Goal: Information Seeking & Learning: Learn about a topic

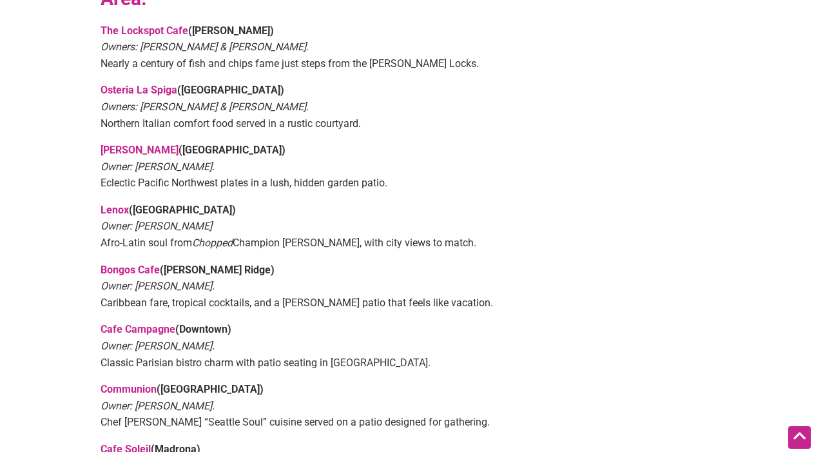
scroll to position [647, 0]
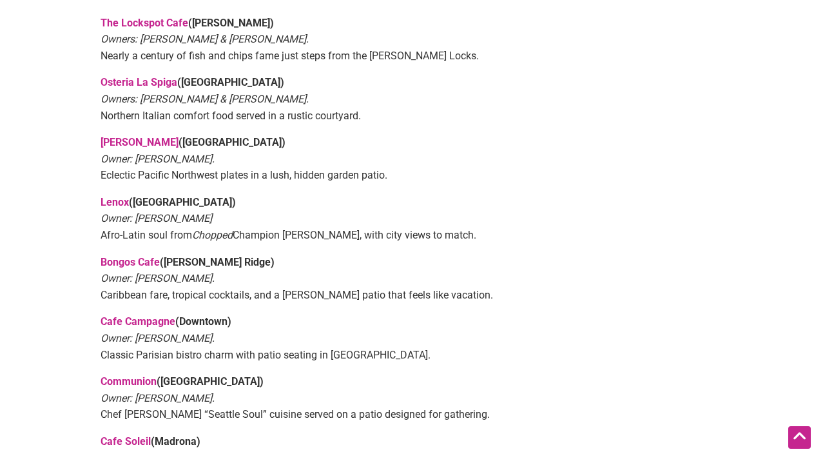
click at [142, 256] on link "Bongos Cafe" at bounding box center [130, 262] width 59 height 12
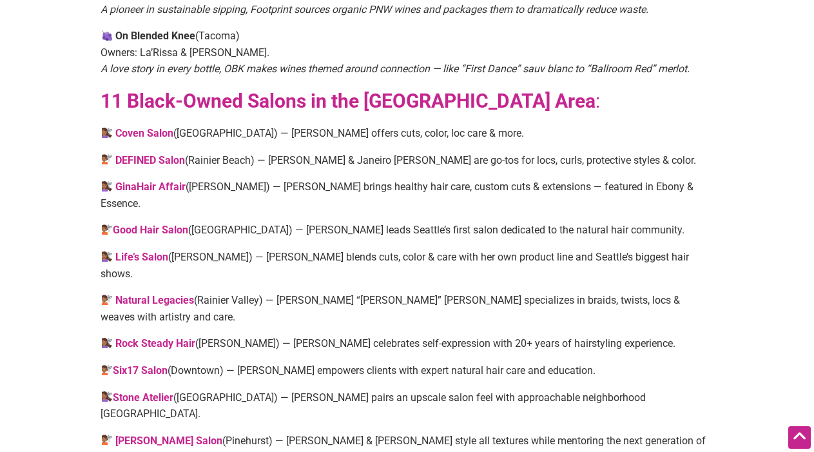
scroll to position [1569, 0]
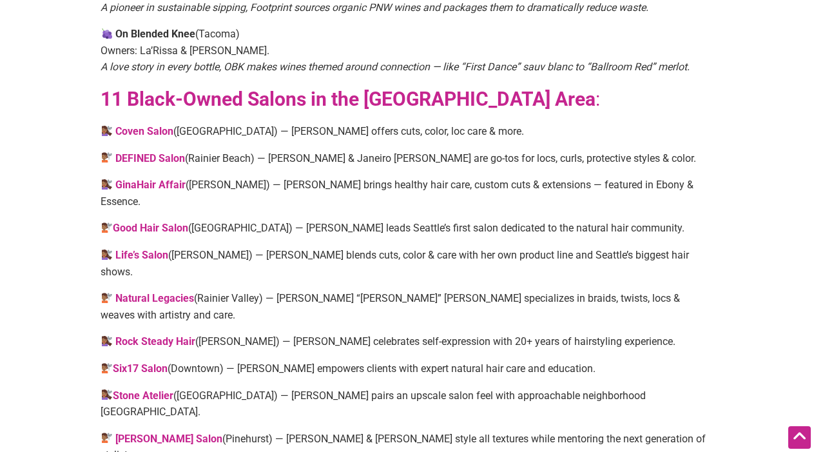
click at [156, 292] on strong "Natural Legacies" at bounding box center [154, 298] width 79 height 12
click at [149, 222] on strong "Good Hair Salon" at bounding box center [150, 228] width 75 height 12
click at [148, 152] on link "DEFINED Salon" at bounding box center [150, 158] width 70 height 12
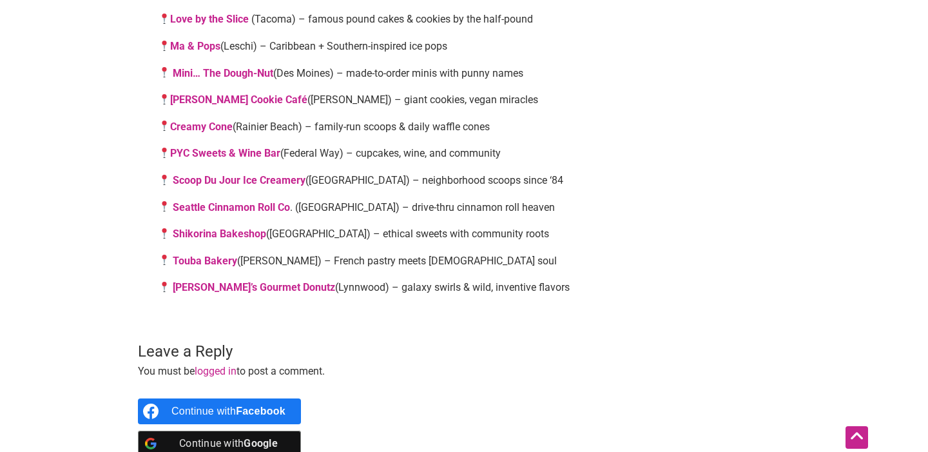
scroll to position [2544, 0]
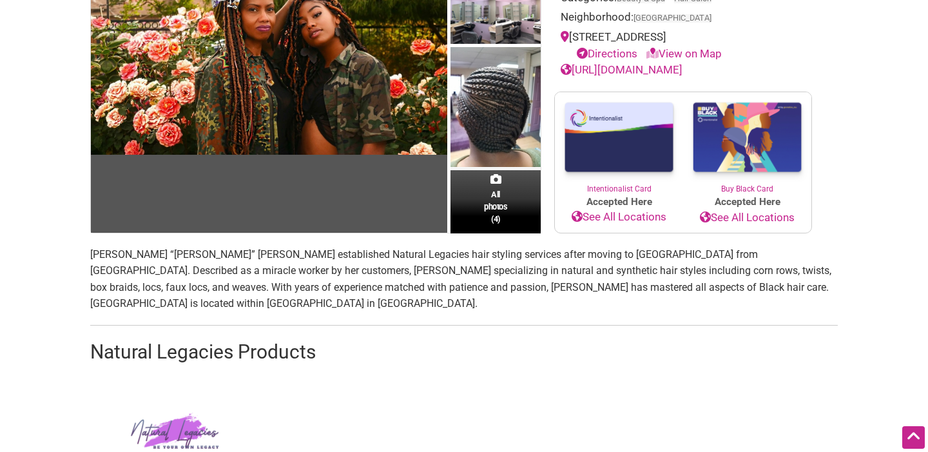
scroll to position [153, 0]
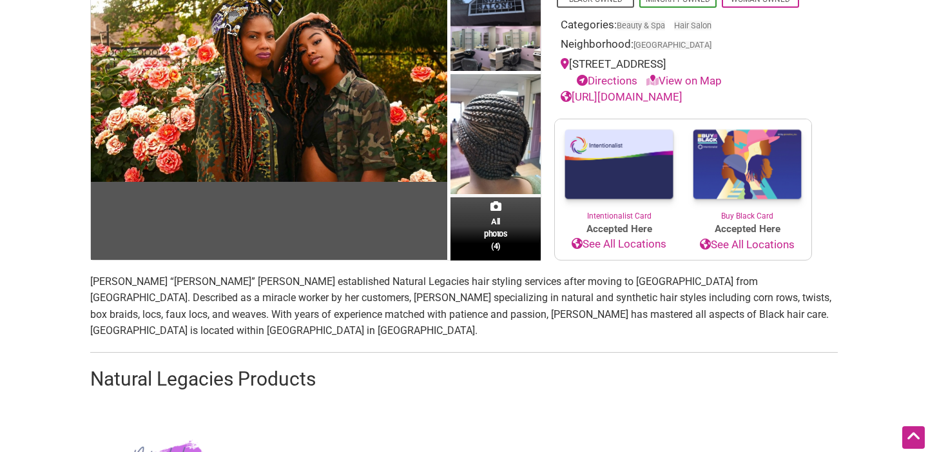
click at [615, 98] on link "https://michellemimilee.glossgenius.com/" at bounding box center [622, 96] width 122 height 13
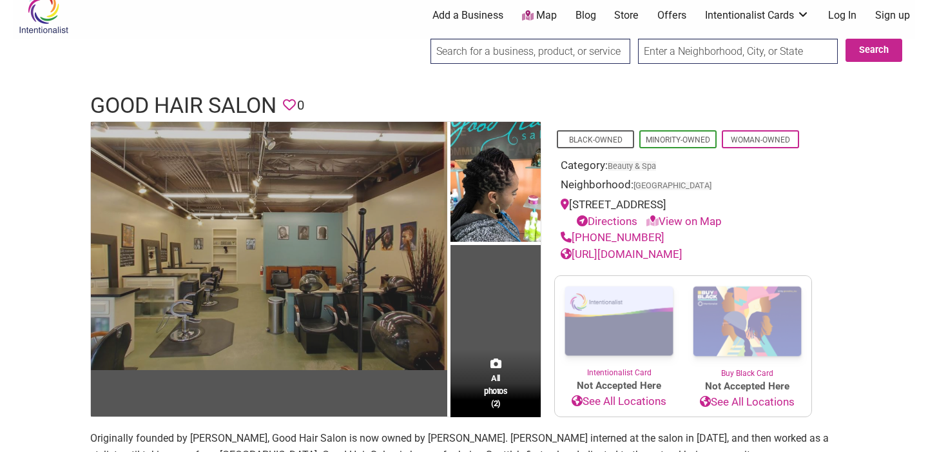
scroll to position [12, 0]
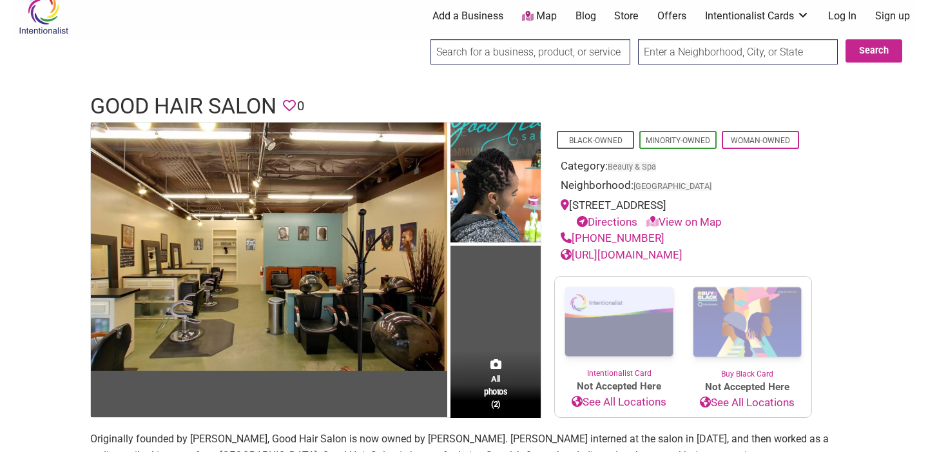
click at [638, 245] on div "(206) 709-7699" at bounding box center [683, 238] width 245 height 17
click at [638, 253] on link "http://goodhairsalon.com/" at bounding box center [622, 254] width 122 height 13
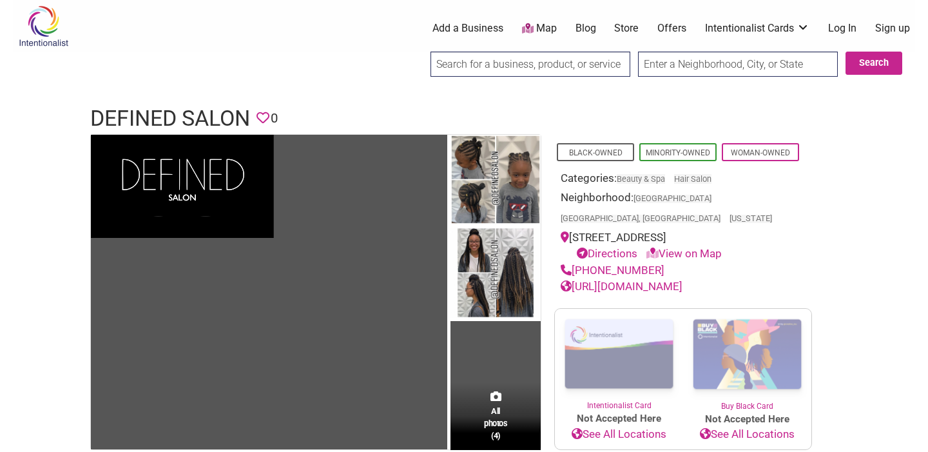
scroll to position [7, 0]
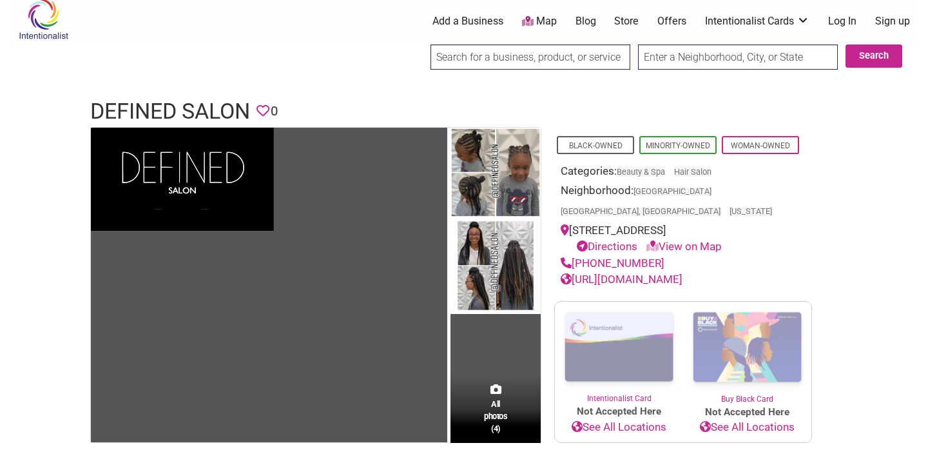
click at [671, 273] on link "[URL][DOMAIN_NAME]" at bounding box center [622, 279] width 122 height 13
